Goal: Transaction & Acquisition: Subscribe to service/newsletter

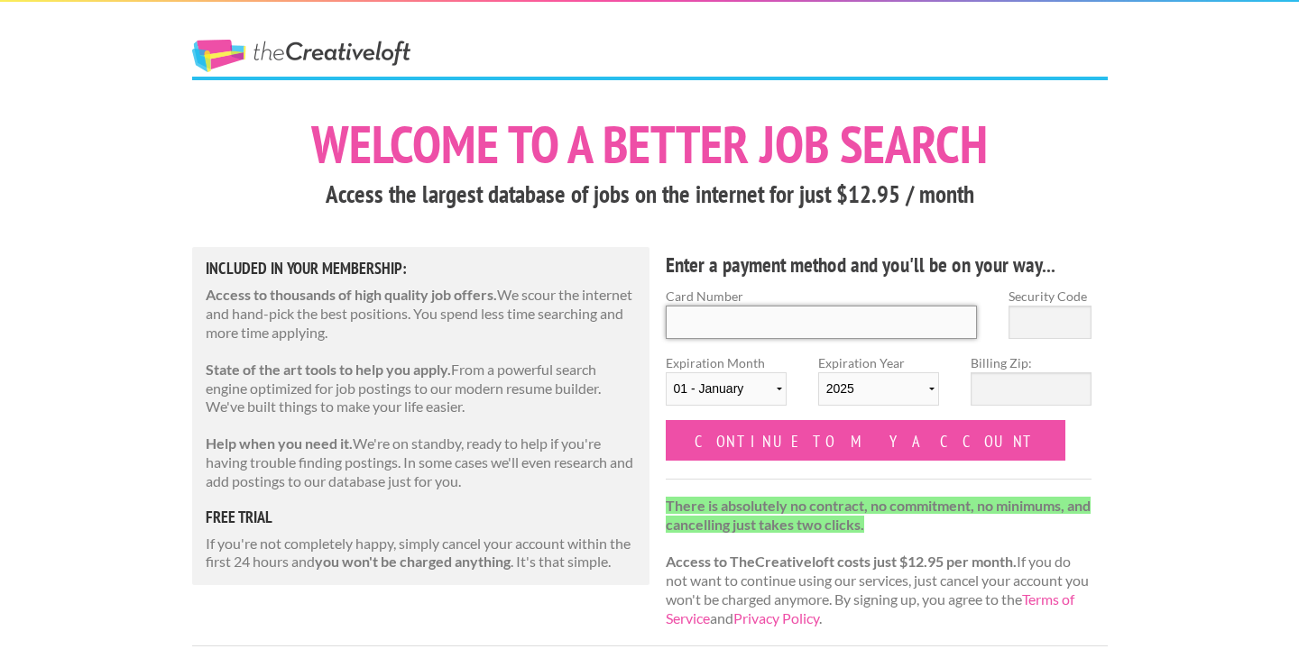
click at [825, 319] on input "Card Number" at bounding box center [822, 322] width 312 height 33
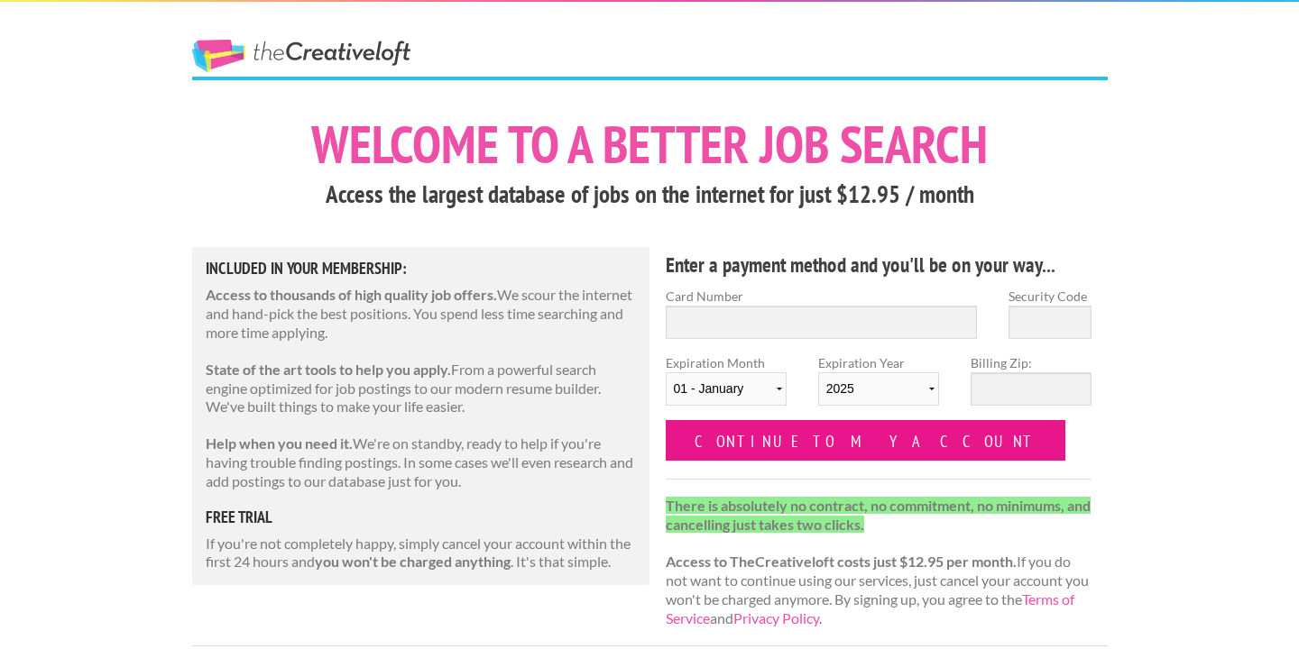
click at [797, 434] on input "Continue to my account" at bounding box center [866, 440] width 400 height 41
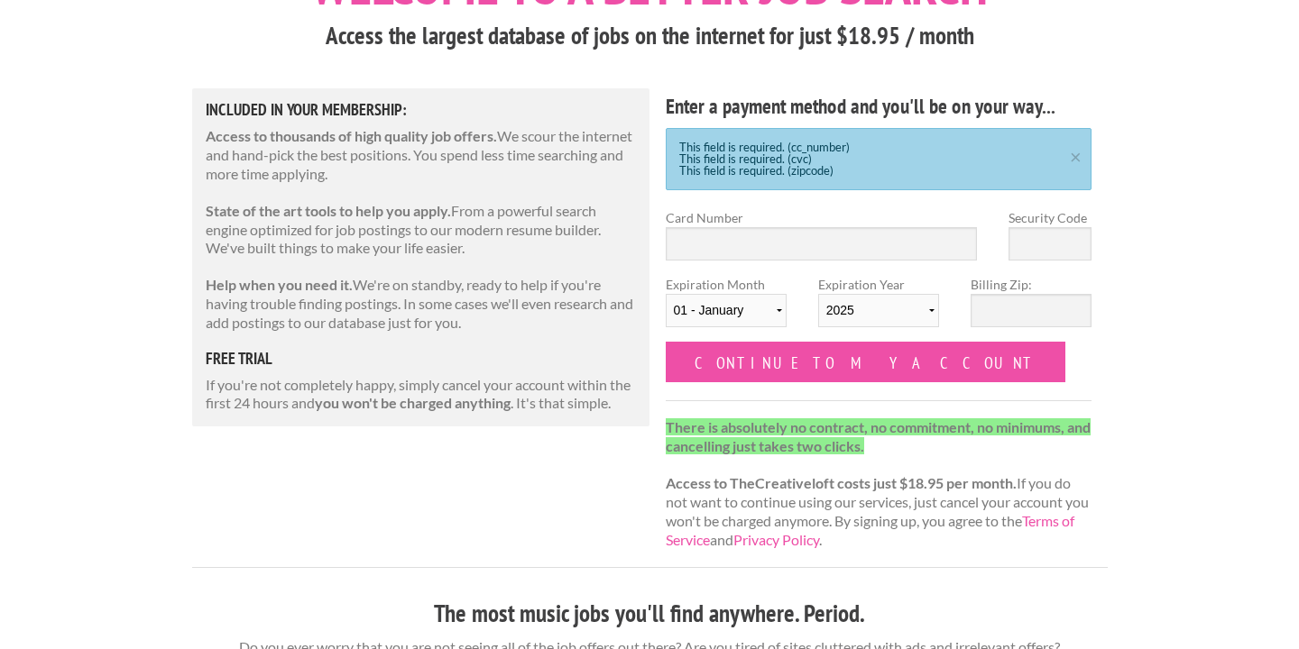
scroll to position [161, 0]
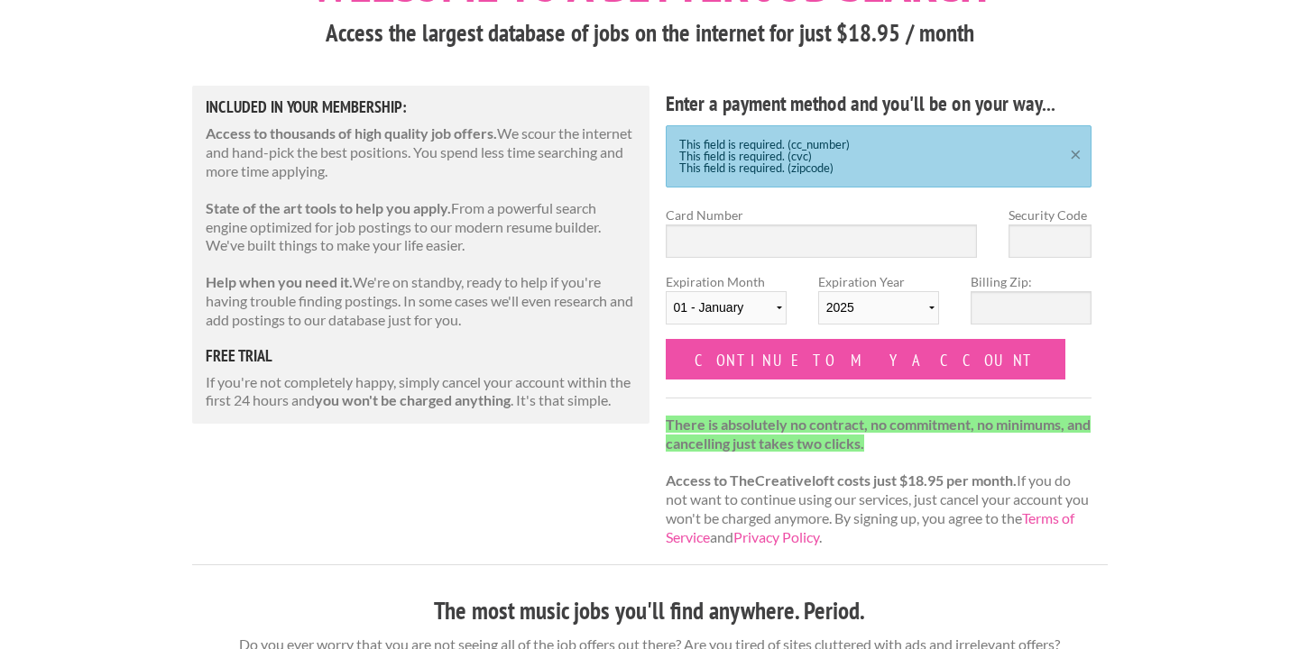
click at [1076, 155] on link "×" at bounding box center [1075, 152] width 23 height 12
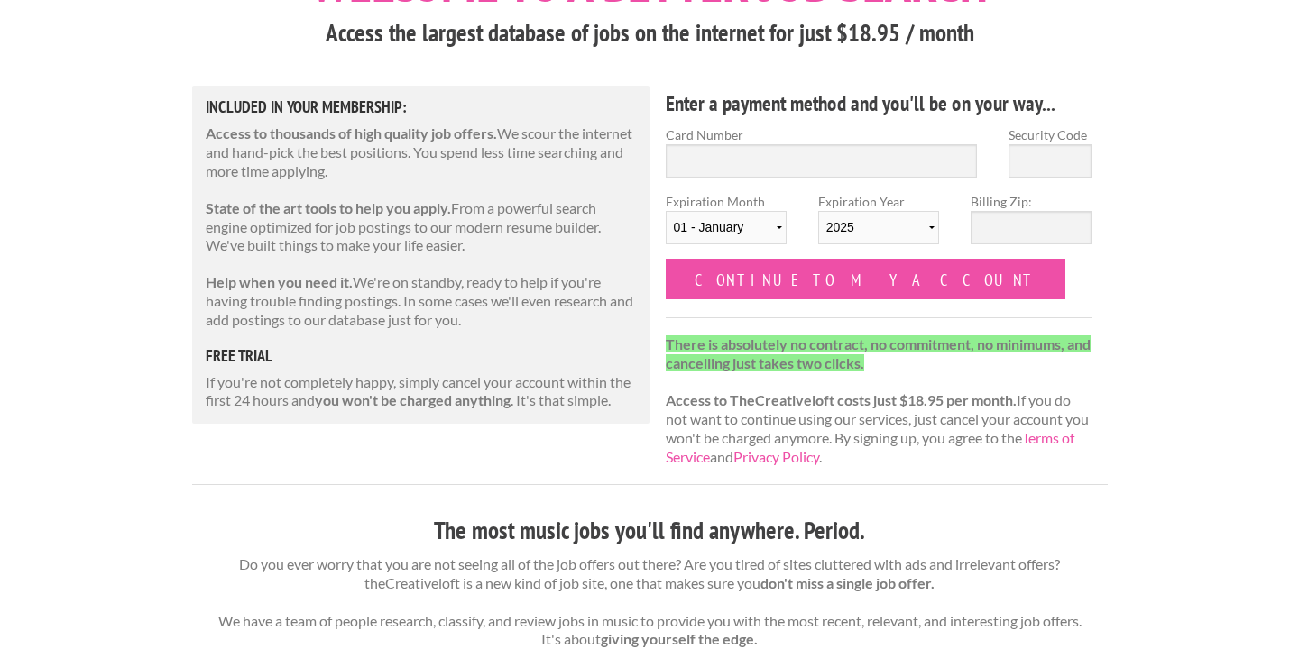
scroll to position [0, 0]
